Goal: Task Accomplishment & Management: Manage account settings

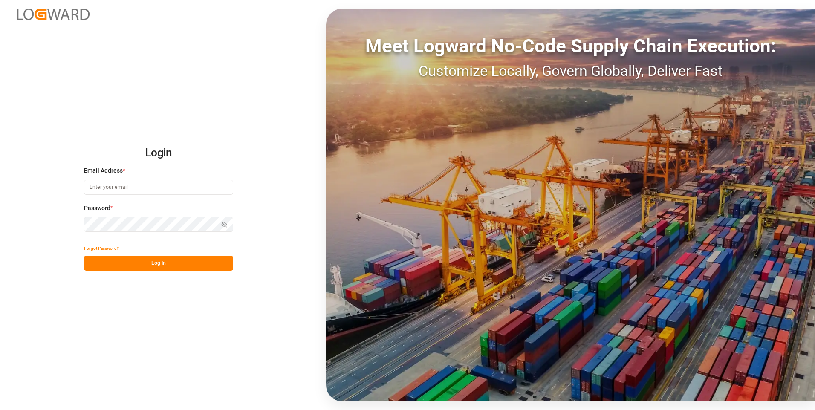
type input "[PERSON_NAME][EMAIL_ADDRESS][PERSON_NAME][DOMAIN_NAME]"
click at [223, 224] on div "Show password" at bounding box center [158, 224] width 149 height 15
click at [223, 223] on icon "button" at bounding box center [224, 224] width 5 height 5
click at [186, 265] on button "Log In" at bounding box center [158, 263] width 149 height 15
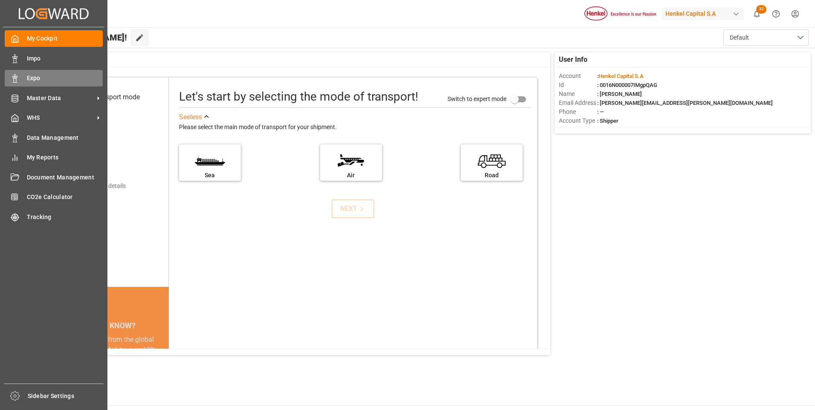
click at [17, 77] on icon at bounding box center [15, 78] width 9 height 9
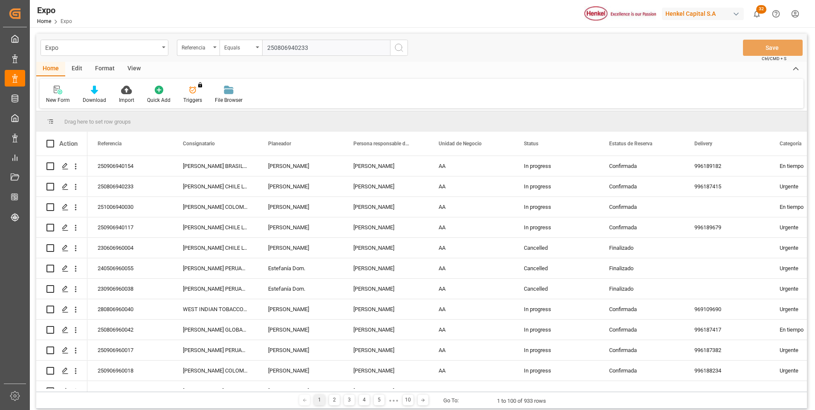
type input "250806940233"
click at [403, 50] on icon "search button" at bounding box center [399, 48] width 10 height 10
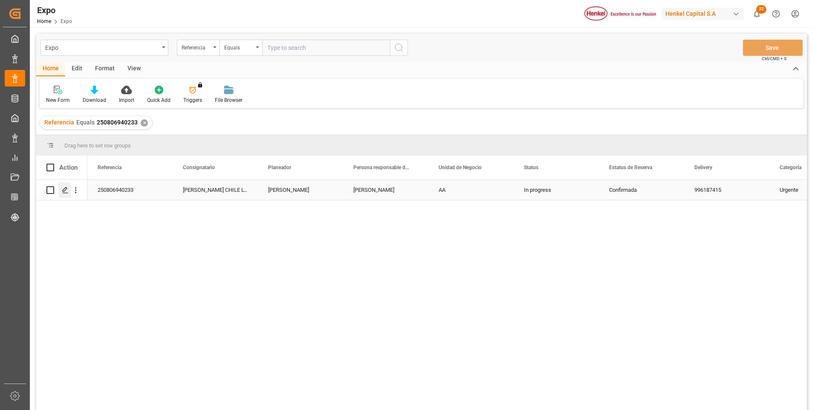
click at [67, 189] on polygon "Press SPACE to select this row." at bounding box center [65, 190] width 4 height 4
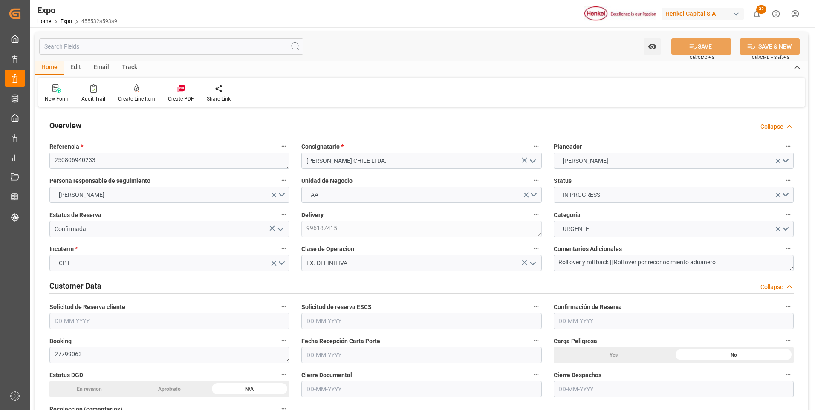
type input "3018.4"
type input "5594.085"
type input "11"
type input "9946714"
type input "9461427"
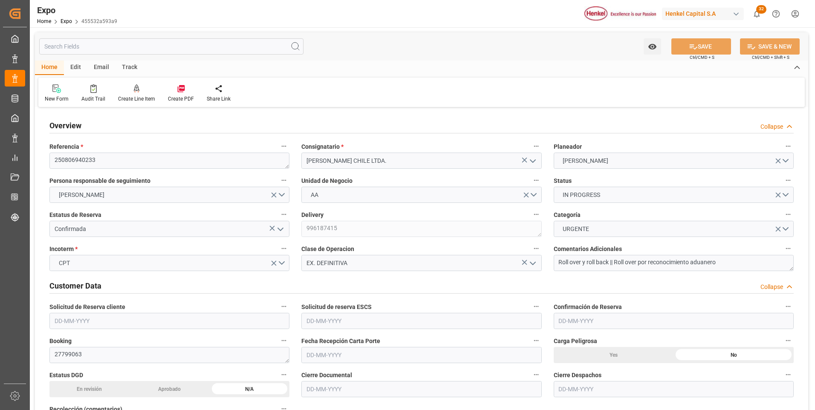
type input "9461427"
type input "MXZLO"
type input "CLSAI"
type input "9946714"
type input "[DATE]"
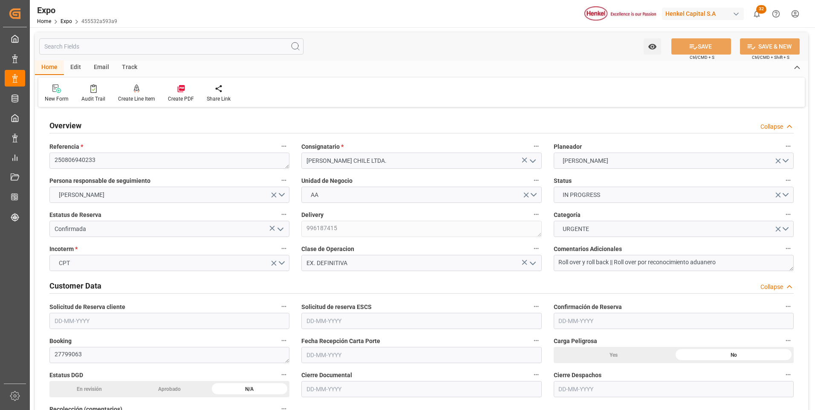
type input "[DATE]"
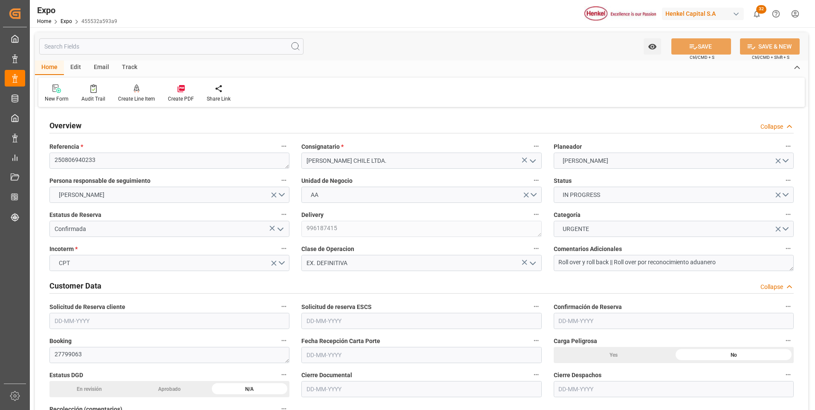
type input "[DATE]"
type input "[DATE] 00:00"
type input "[DATE]"
type input "[DATE] 02:30"
type input "[DATE]"
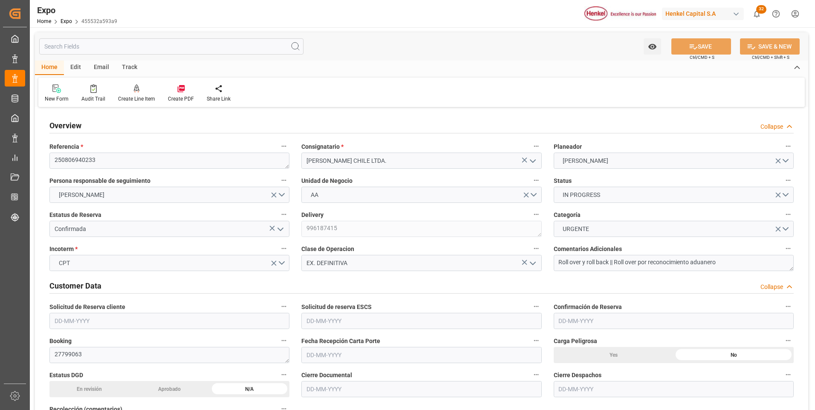
type input "[DATE]"
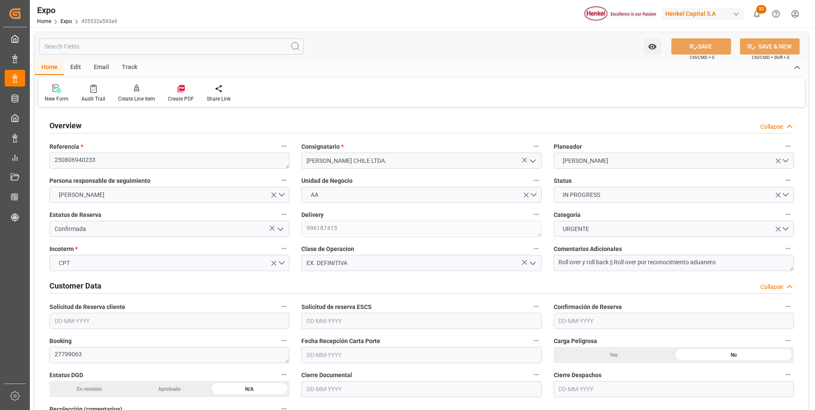
type input "[DATE] 14:00"
type input "[DATE] 00:00"
type input "[DATE] 22:36"
type input "[DATE] 08:00"
type input "[DATE] 00:00"
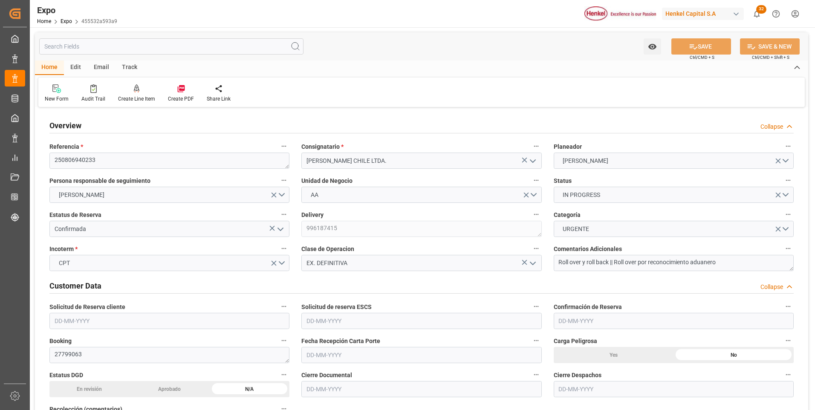
type input "[DATE] 18:23"
type input "[DATE] 11:52"
type input "[DATE] 19:28"
type input "[DATE] 15:00"
type input "[DATE] 23:23"
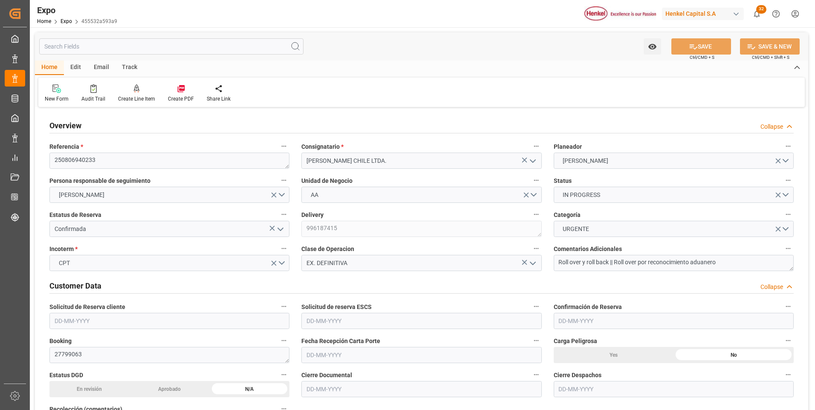
type input "[DATE] 08:00"
type input "[DATE] 07:20"
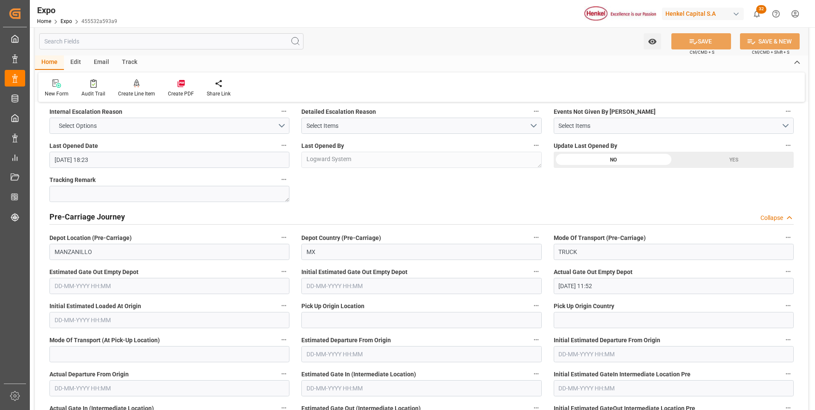
scroll to position [1450, 0]
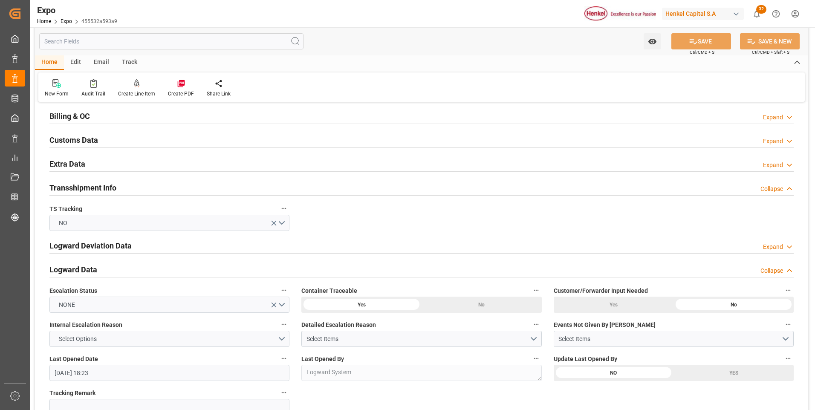
click at [784, 118] on div "Expand" at bounding box center [778, 117] width 31 height 9
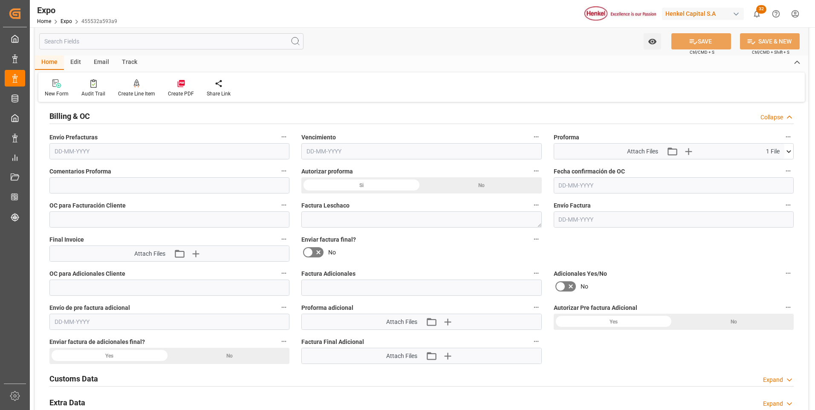
click at [85, 154] on input "text" at bounding box center [169, 151] width 240 height 16
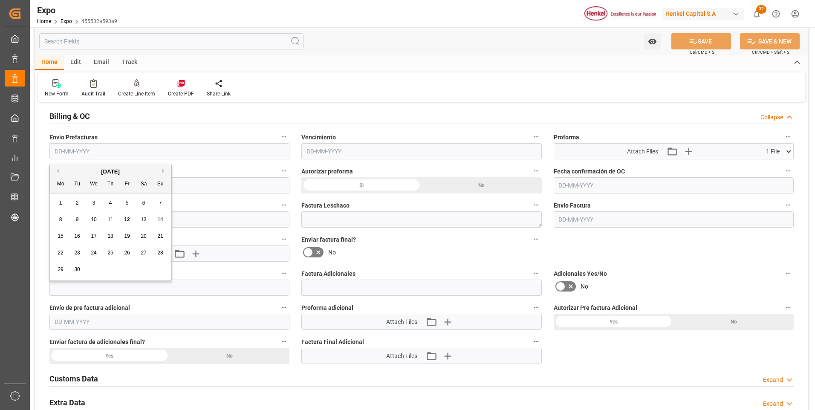
drag, startPoint x: 125, startPoint y: 219, endPoint x: 152, endPoint y: 213, distance: 28.0
click at [125, 219] on span "12" at bounding box center [127, 220] width 6 height 6
type input "[DATE]"
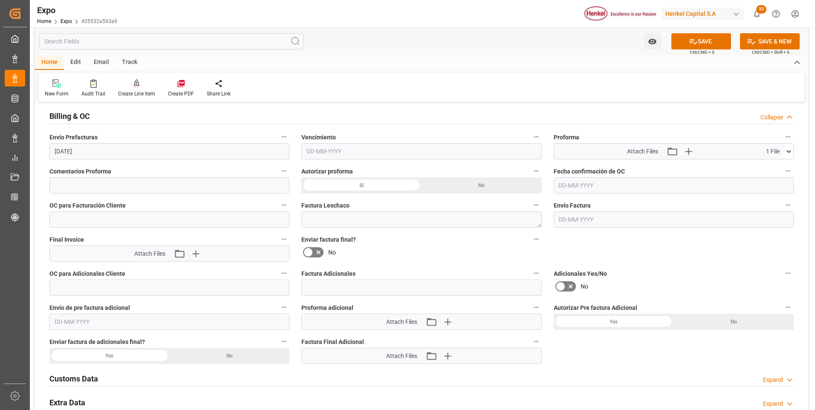
click at [330, 148] on input "text" at bounding box center [422, 151] width 240 height 16
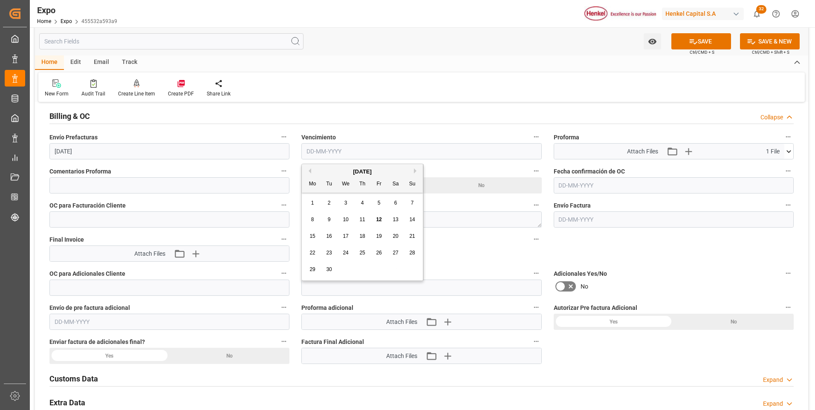
click at [364, 238] on span "18" at bounding box center [363, 236] width 6 height 6
type input "[DATE]"
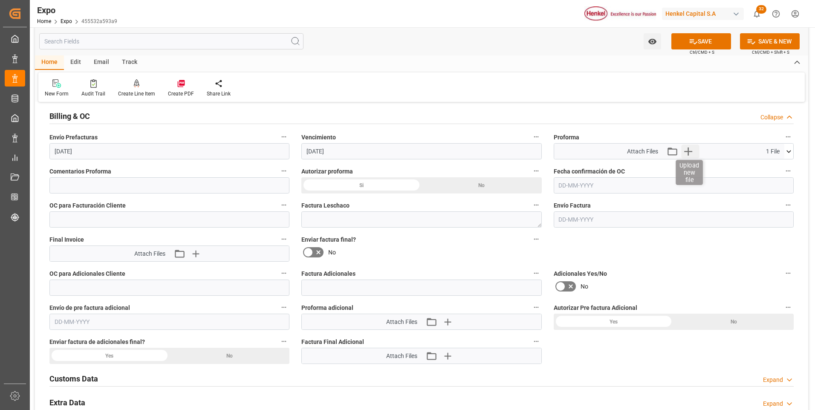
click at [689, 151] on icon "button" at bounding box center [689, 152] width 8 height 8
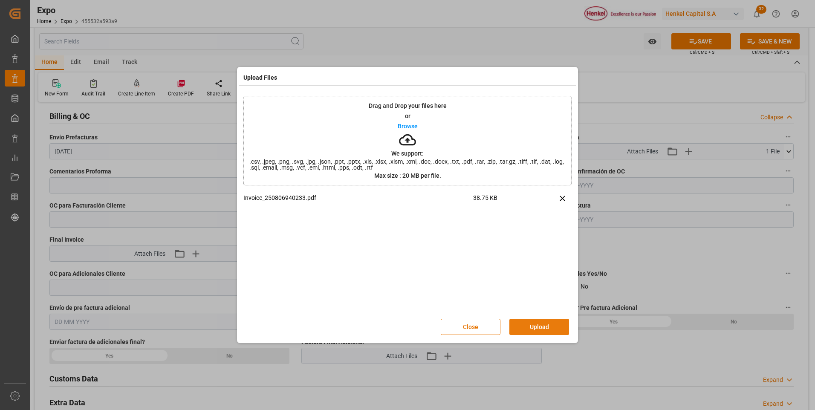
click at [544, 325] on button "Upload" at bounding box center [540, 327] width 60 height 16
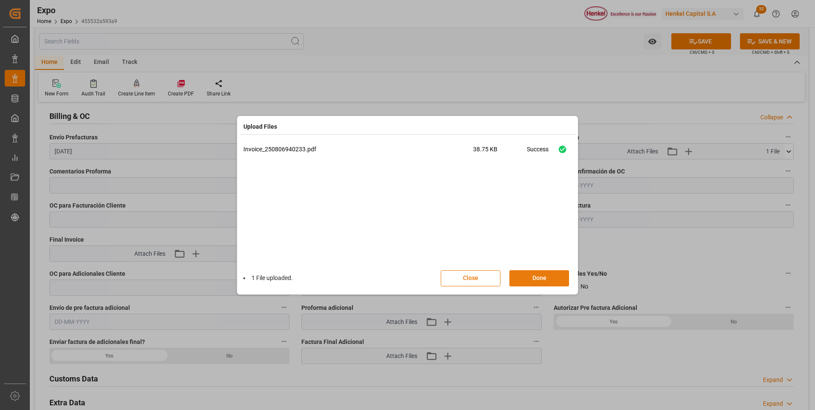
click at [555, 275] on button "Done" at bounding box center [540, 278] width 60 height 16
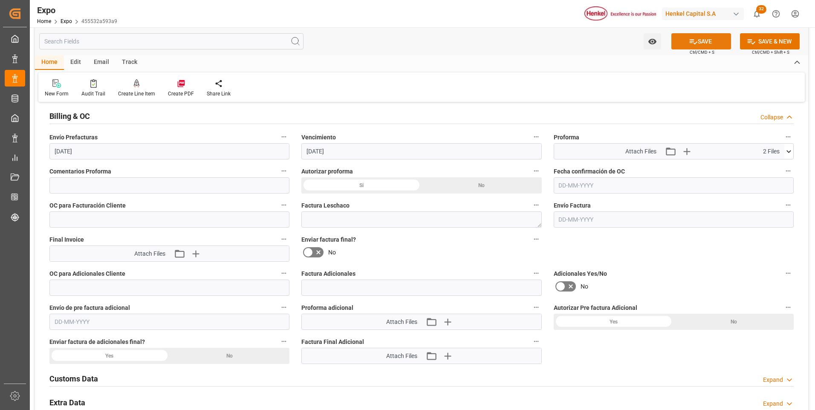
click at [722, 37] on button "SAVE" at bounding box center [702, 41] width 60 height 16
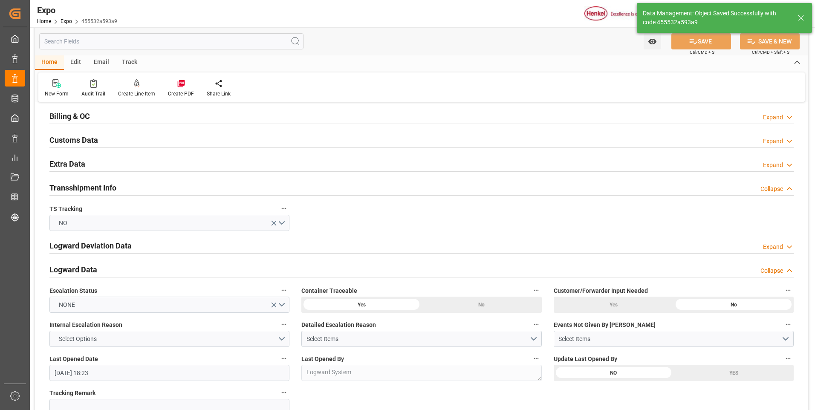
type textarea "[PERSON_NAME]"
type input "[DATE] 18:45"
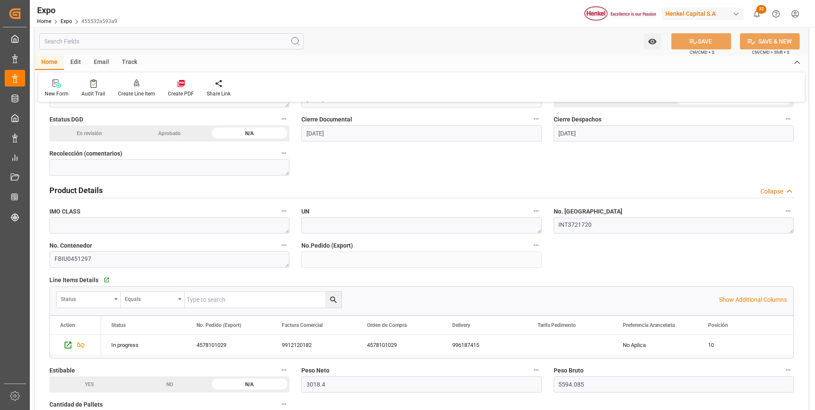
scroll to position [0, 0]
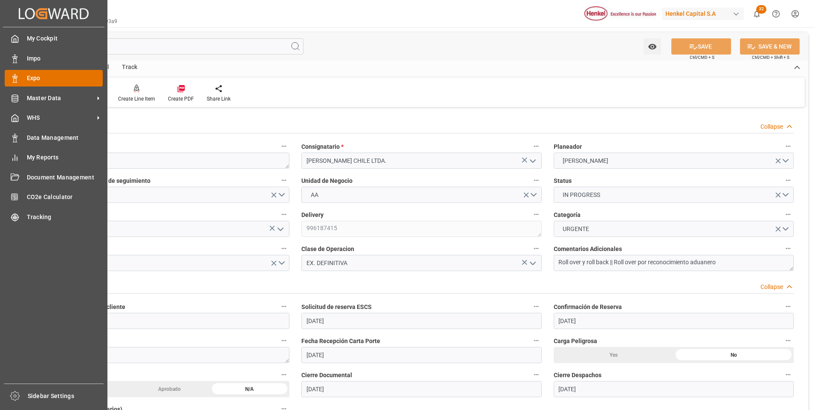
click at [23, 76] on div "Expo Expo" at bounding box center [54, 78] width 98 height 17
